Goal: Book appointment/travel/reservation

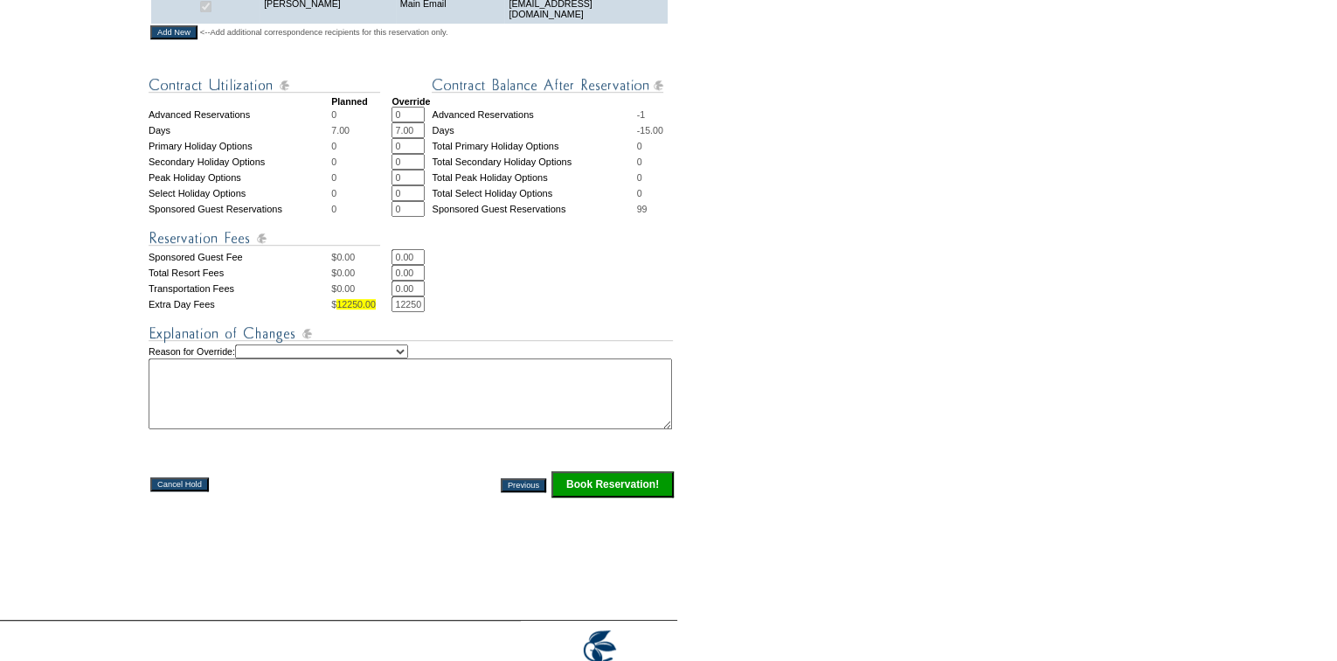
scroll to position [635, 0]
drag, startPoint x: 400, startPoint y: 142, endPoint x: 372, endPoint y: 139, distance: 29.0
click at [372, 121] on tr "Advanced Reservations 0 0 * * Advanced Reservations -1" at bounding box center [412, 113] width 527 height 16
type input "1"
click at [869, 184] on form "29:56 Your temporary hold expires in: 30 minutes Cancel Hold Return to Temporar…" at bounding box center [668, 36] width 1337 height 1342
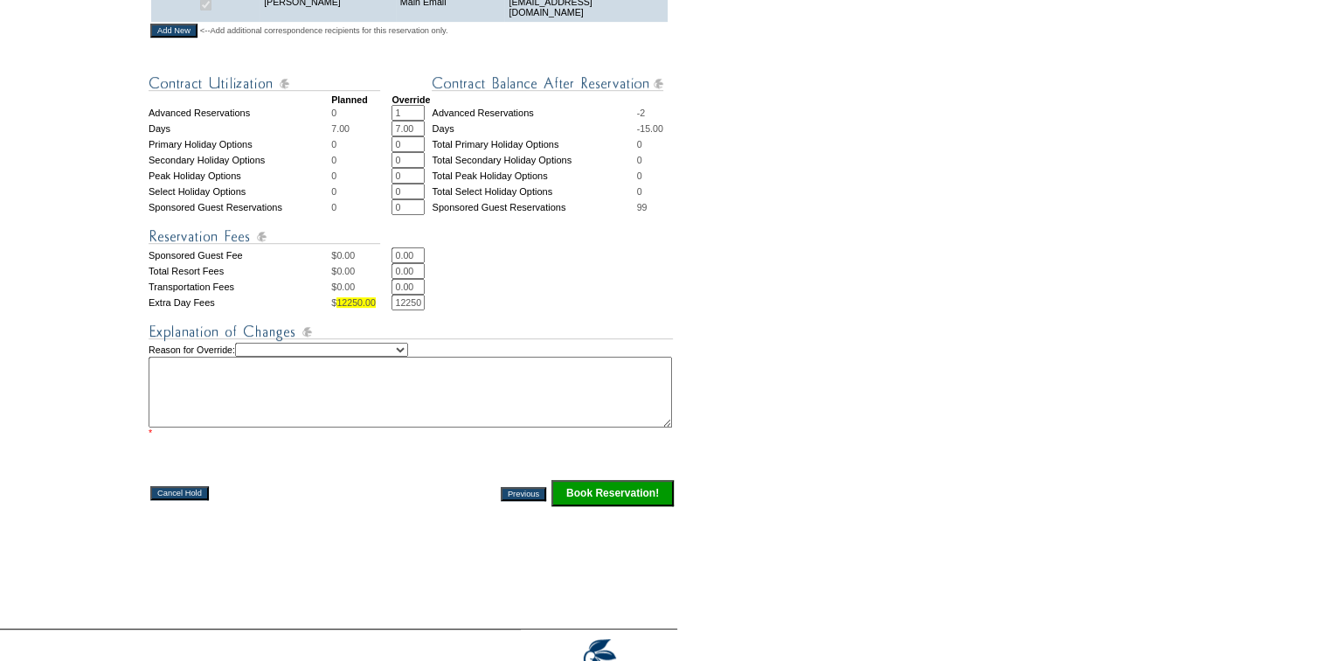
click at [368, 357] on select "Creating Continuous Stay Days Rebooked After Cancellation Editing Occupant Expe…" at bounding box center [321, 350] width 173 height 14
select select "1052"
click at [252, 357] on select "Creating Continuous Stay Days Rebooked After Cancellation Editing Occupant Expe…" at bounding box center [321, 350] width 173 height 14
click at [247, 427] on textarea at bounding box center [411, 392] width 524 height 71
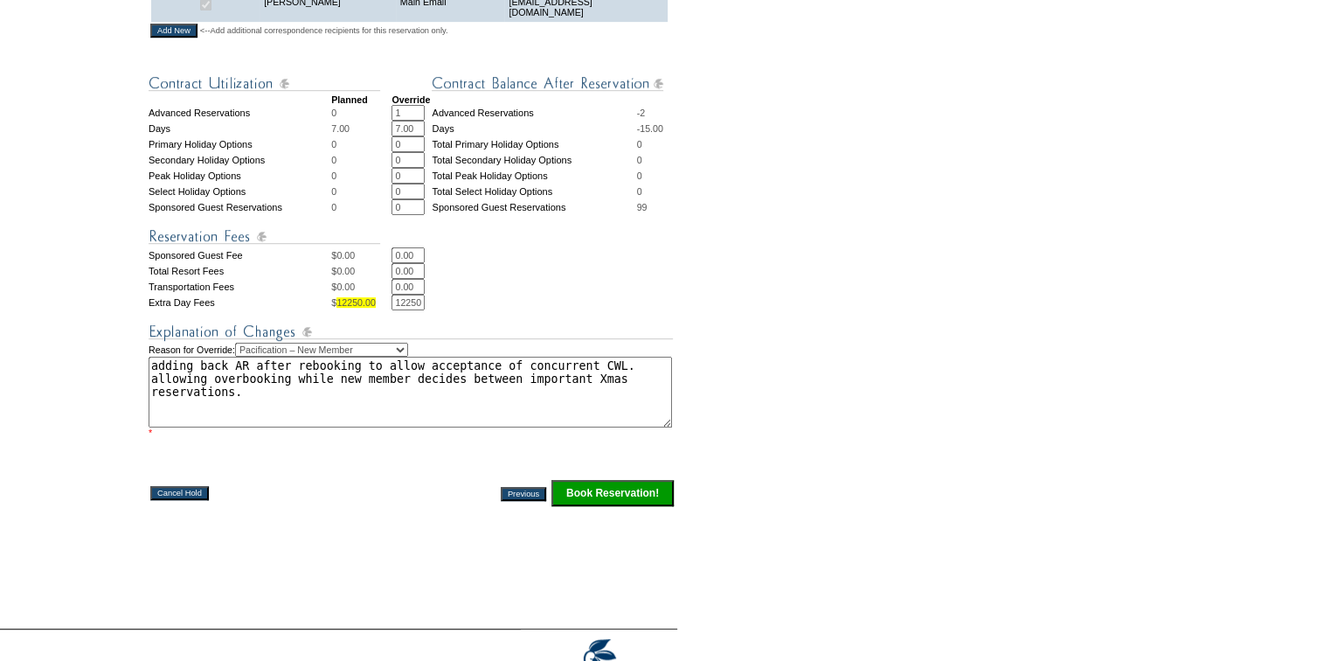
type textarea "adding back AR after rebooking to allow acceptance of concurrent CWL. allowing …"
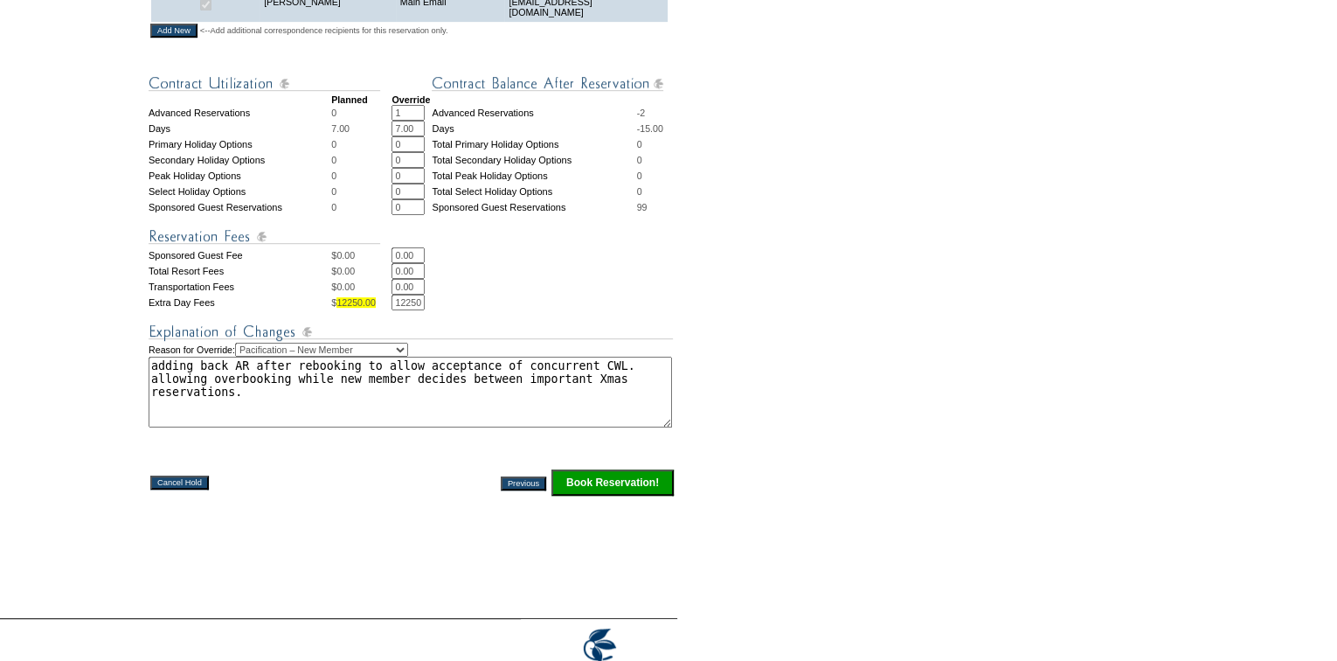
click at [637, 496] on input "Book Reservation!" at bounding box center [613, 482] width 122 height 26
